Goal: Find specific page/section: Find specific page/section

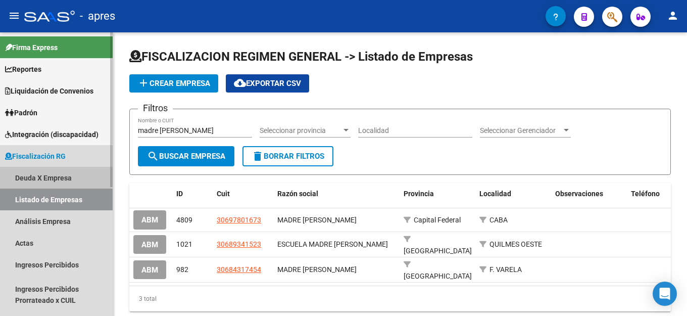
click at [36, 180] on link "Deuda X Empresa" at bounding box center [56, 178] width 113 height 22
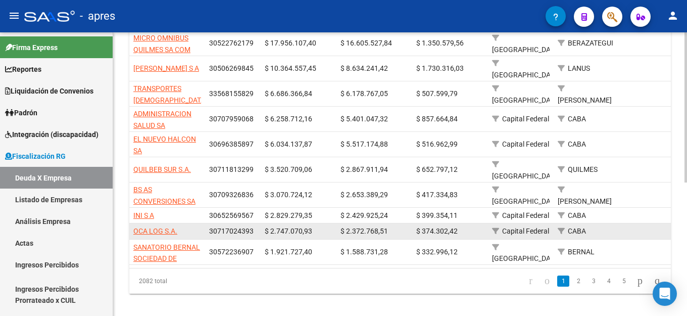
scroll to position [251, 0]
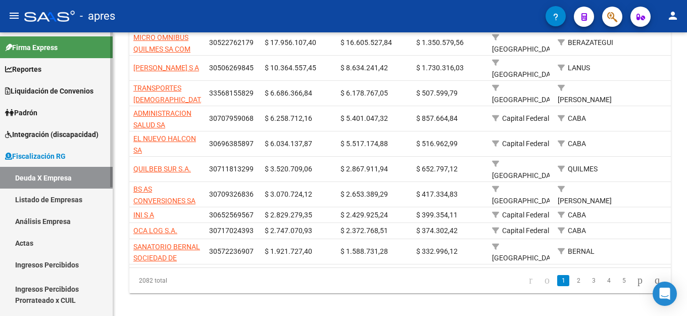
click at [31, 198] on link "Listado de Empresas" at bounding box center [56, 199] width 113 height 22
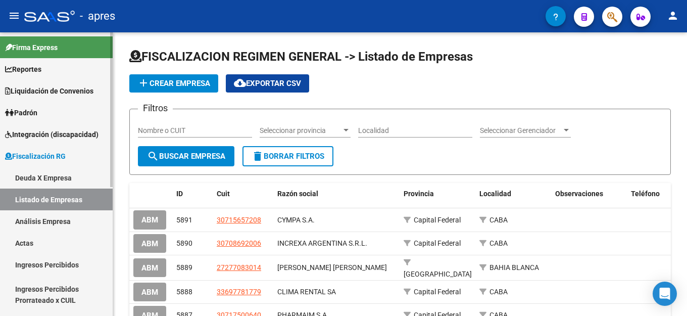
click at [50, 197] on link "Listado de Empresas" at bounding box center [56, 199] width 113 height 22
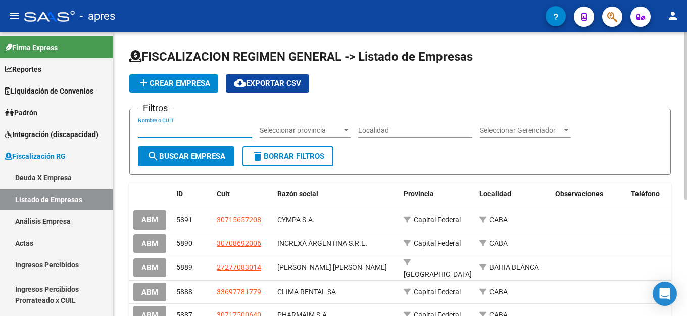
click at [167, 133] on input "Nombre o CUIT" at bounding box center [195, 130] width 114 height 9
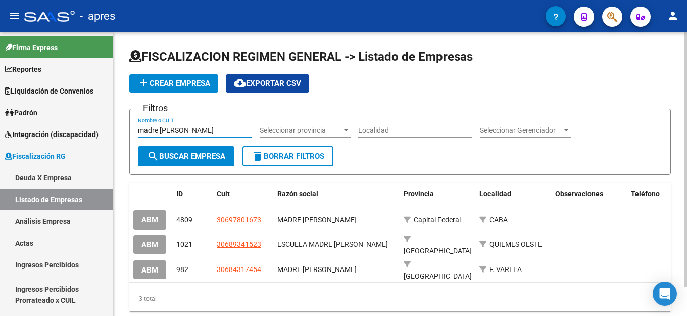
type input "madre [PERSON_NAME]"
click at [61, 172] on link "Deuda X Empresa" at bounding box center [56, 178] width 113 height 22
